Goal: Task Accomplishment & Management: Use online tool/utility

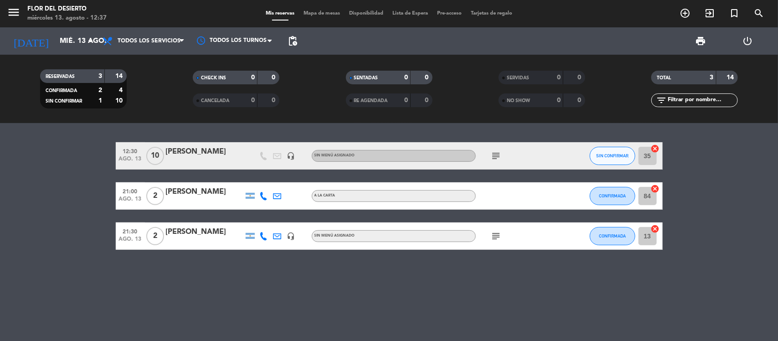
click at [502, 151] on span "subject" at bounding box center [496, 155] width 14 height 11
click at [497, 157] on icon "subject" at bounding box center [496, 155] width 11 height 11
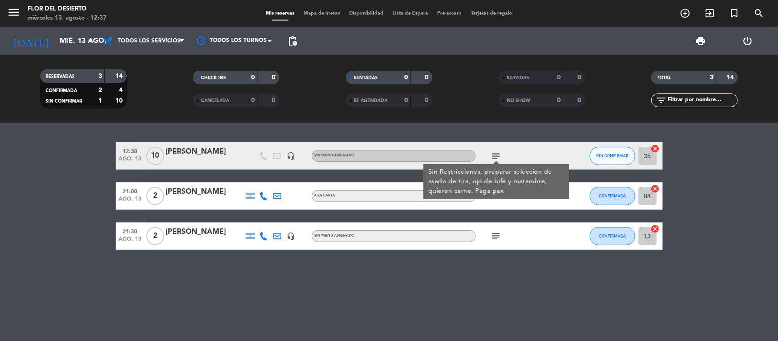
drag, startPoint x: 542, startPoint y: 275, endPoint x: 545, endPoint y: 280, distance: 6.3
click at [543, 276] on div "12:30 ago. 13 10 [PERSON_NAME] headset_mic Sin menú asignado subject Sin Restri…" at bounding box center [389, 232] width 778 height 218
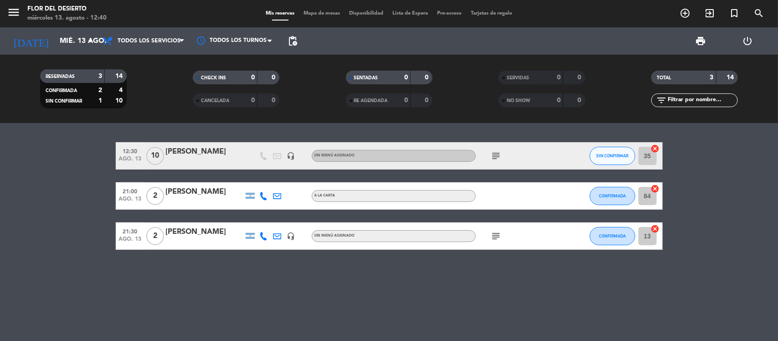
click at [608, 144] on div "SIN CONFIRMAR" at bounding box center [612, 155] width 46 height 27
click at [610, 154] on span "SIN CONFIRMAR" at bounding box center [612, 155] width 32 height 5
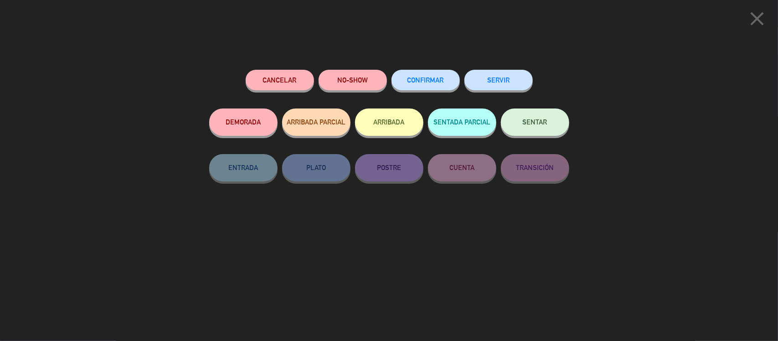
click at [433, 78] on span "CONFIRMAR" at bounding box center [425, 80] width 36 height 8
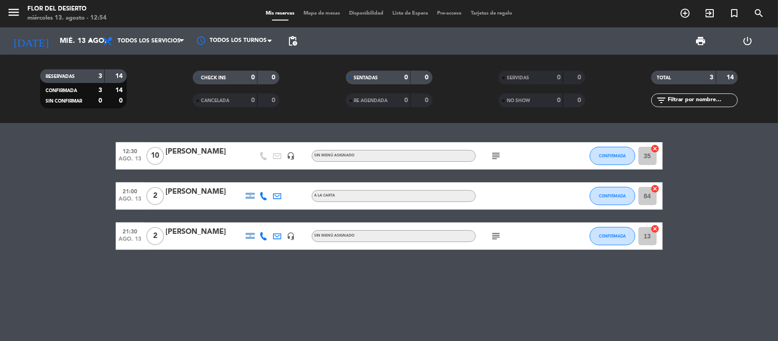
click at [307, 14] on span "Mapa de mesas" at bounding box center [322, 13] width 46 height 5
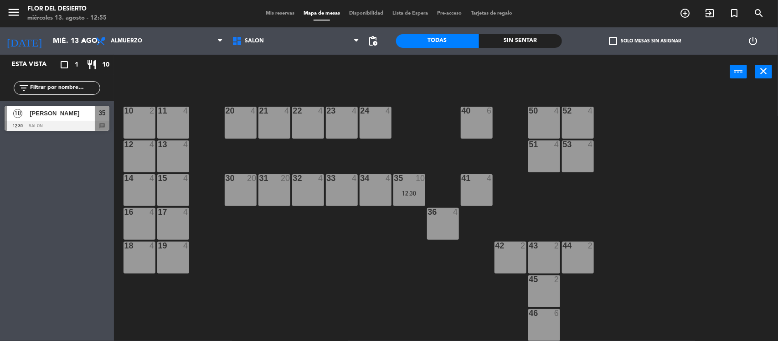
drag, startPoint x: 272, startPoint y: 121, endPoint x: 309, endPoint y: 118, distance: 37.0
click at [272, 121] on div "21 4" at bounding box center [274, 123] width 32 height 32
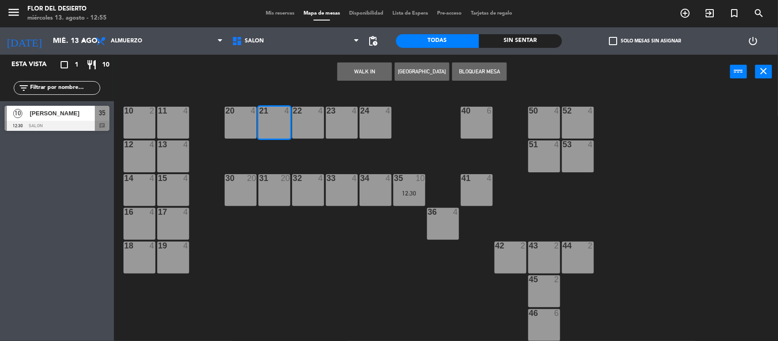
click at [309, 118] on div "22 4" at bounding box center [308, 123] width 32 height 32
click at [369, 71] on button "WALK IN" at bounding box center [364, 71] width 55 height 18
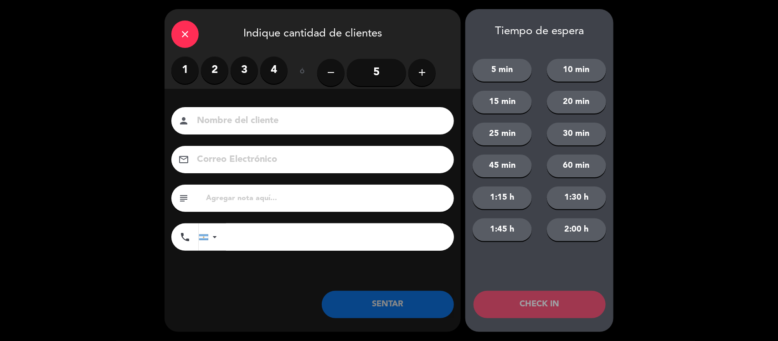
click at [242, 73] on label "3" at bounding box center [244, 69] width 27 height 27
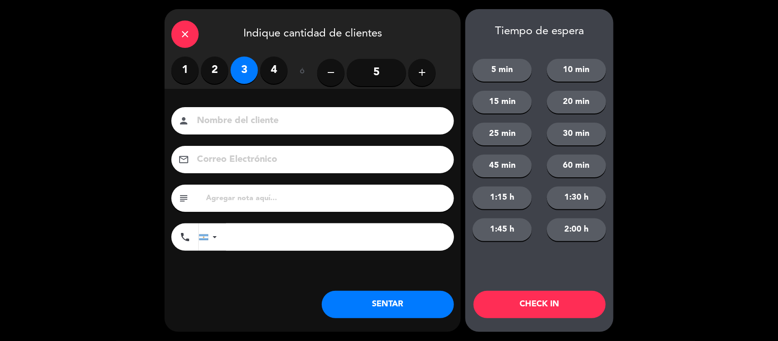
click at [355, 304] on button "SENTAR" at bounding box center [388, 304] width 132 height 27
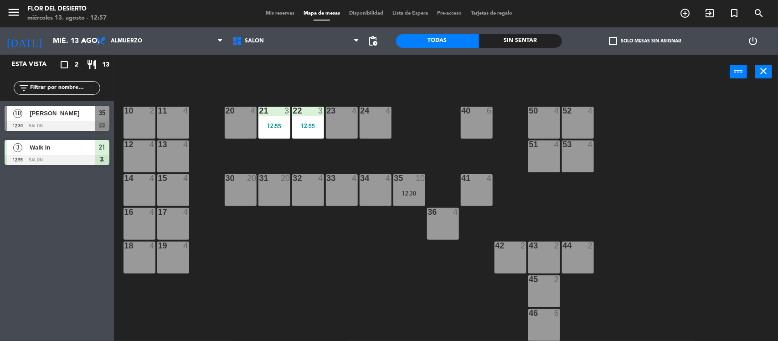
click at [584, 163] on div "53 4" at bounding box center [578, 156] width 32 height 32
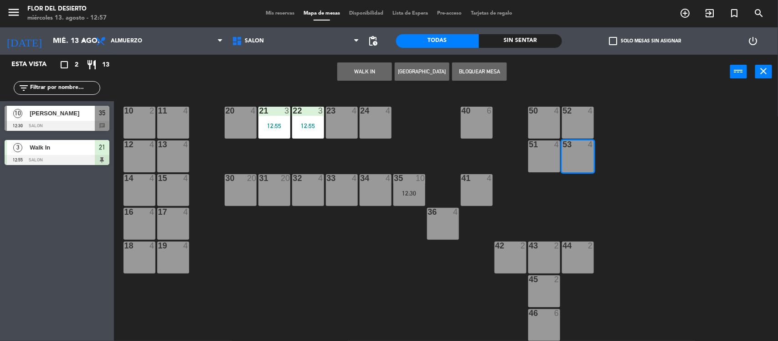
click at [364, 71] on button "WALK IN" at bounding box center [364, 71] width 55 height 18
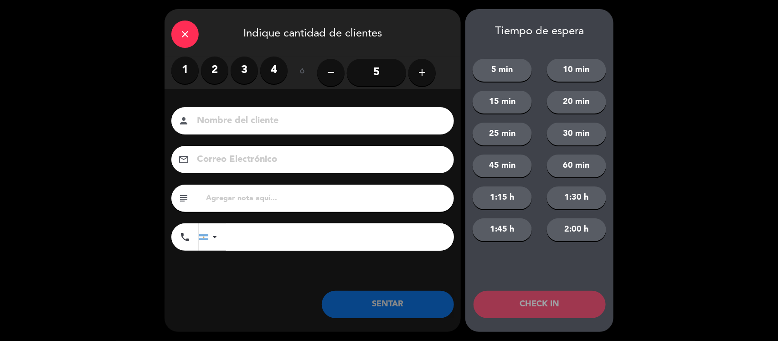
click at [210, 74] on label "2" at bounding box center [214, 69] width 27 height 27
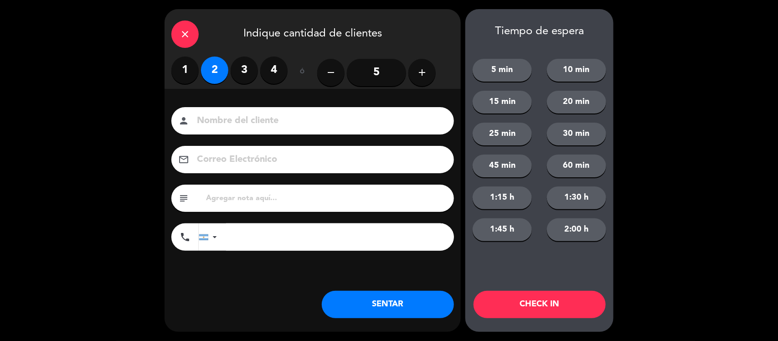
click at [390, 307] on button "SENTAR" at bounding box center [388, 304] width 132 height 27
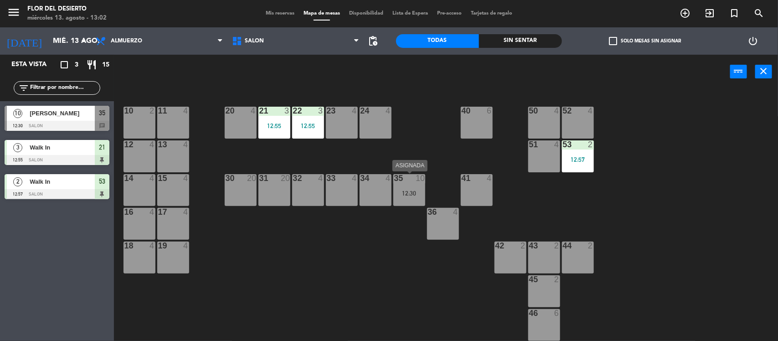
click at [411, 194] on div "12:30" at bounding box center [409, 193] width 32 height 6
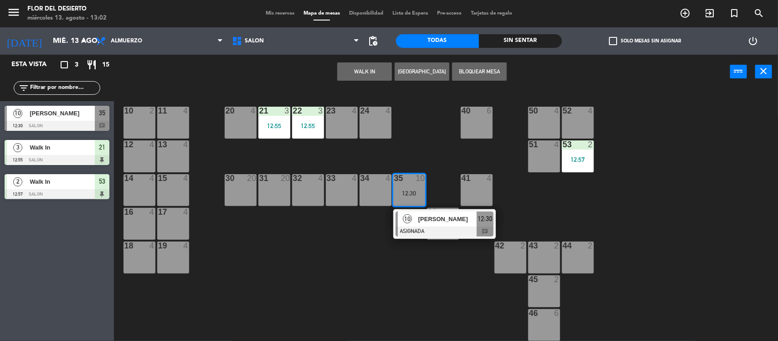
click at [317, 193] on div "32 4" at bounding box center [308, 190] width 32 height 32
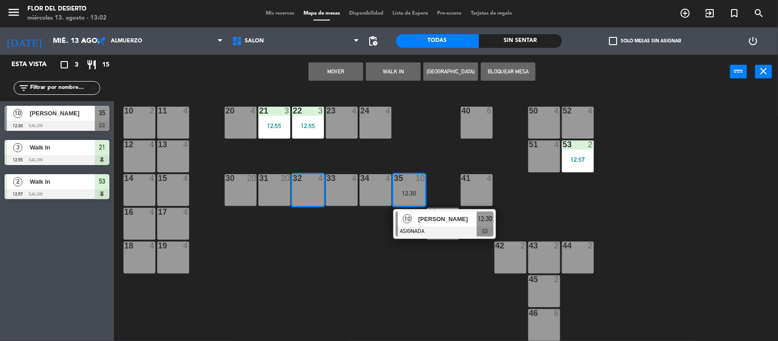
click at [333, 191] on div "33 4" at bounding box center [342, 190] width 32 height 32
click at [352, 74] on button "Mover y Unir" at bounding box center [335, 71] width 55 height 18
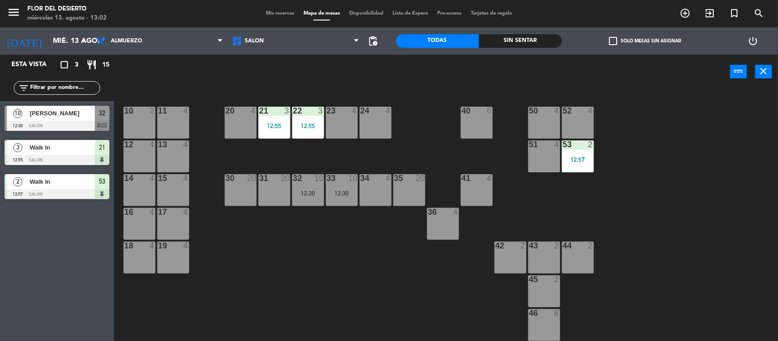
click at [406, 190] on div "35 20" at bounding box center [409, 190] width 32 height 32
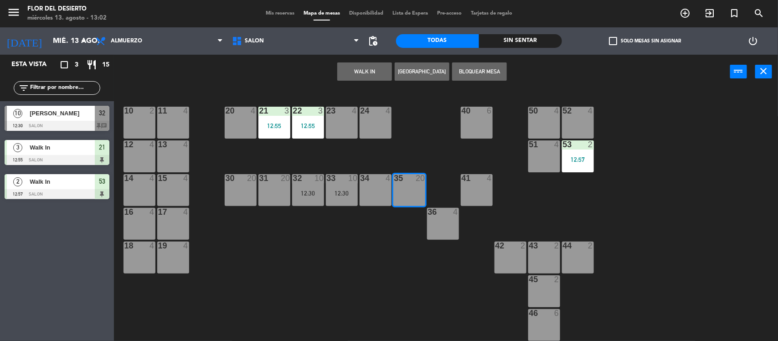
click at [457, 261] on div "10 2 11 4 20 4 21 3 12:55 22 3 12:55 23 4 24 4 40 6 50 4 52 4 12 4 13 4 51 4 53…" at bounding box center [450, 216] width 656 height 252
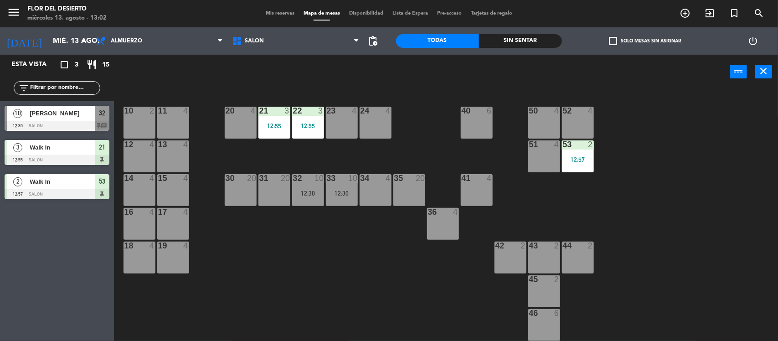
click at [456, 226] on div "36 4" at bounding box center [443, 224] width 32 height 32
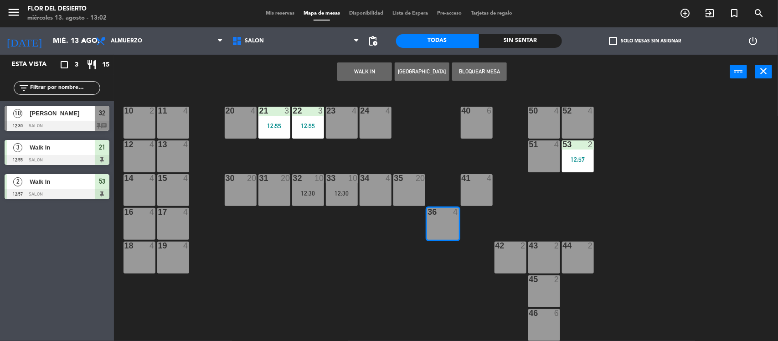
click at [375, 67] on button "WALK IN" at bounding box center [364, 71] width 55 height 18
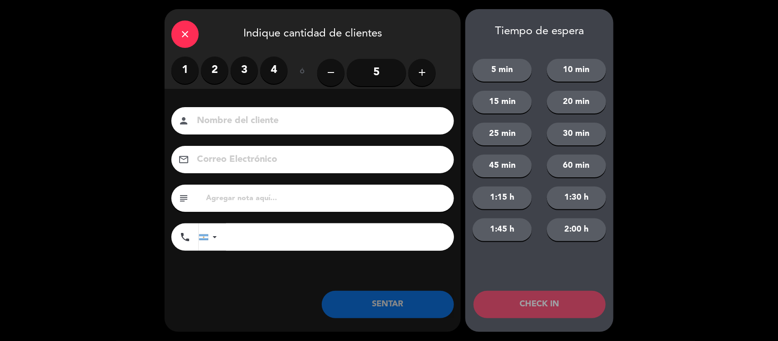
click at [249, 72] on label "3" at bounding box center [244, 69] width 27 height 27
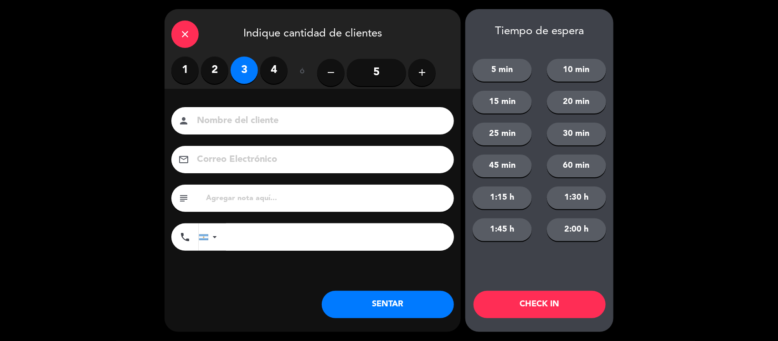
click at [377, 303] on button "SENTAR" at bounding box center [388, 304] width 132 height 27
